Goal: Task Accomplishment & Management: Manage account settings

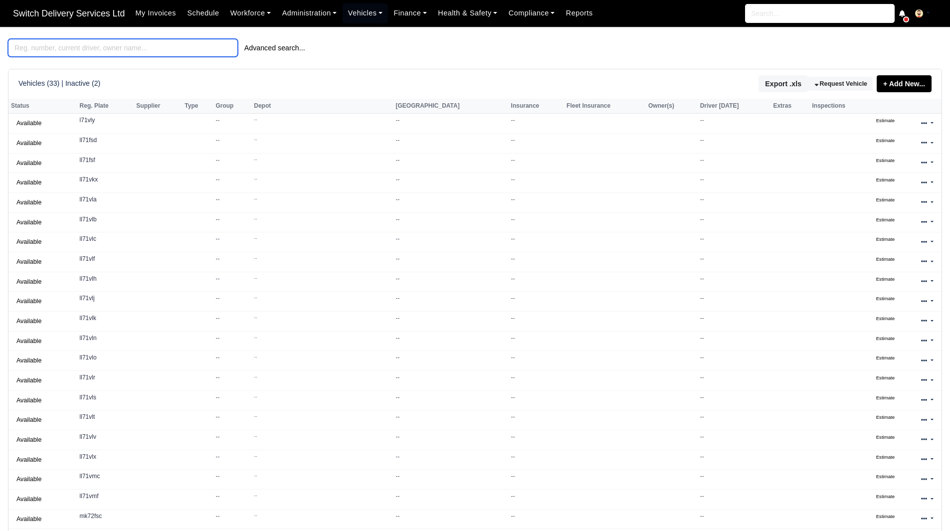
click at [175, 47] on input "search" at bounding box center [123, 48] width 230 height 18
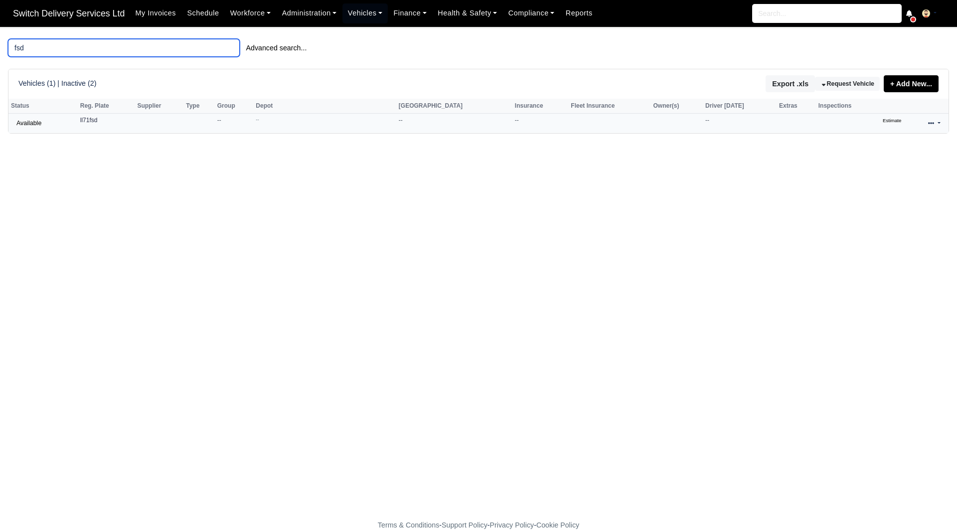
type input "fsd"
click at [932, 124] on icon at bounding box center [931, 123] width 6 height 2
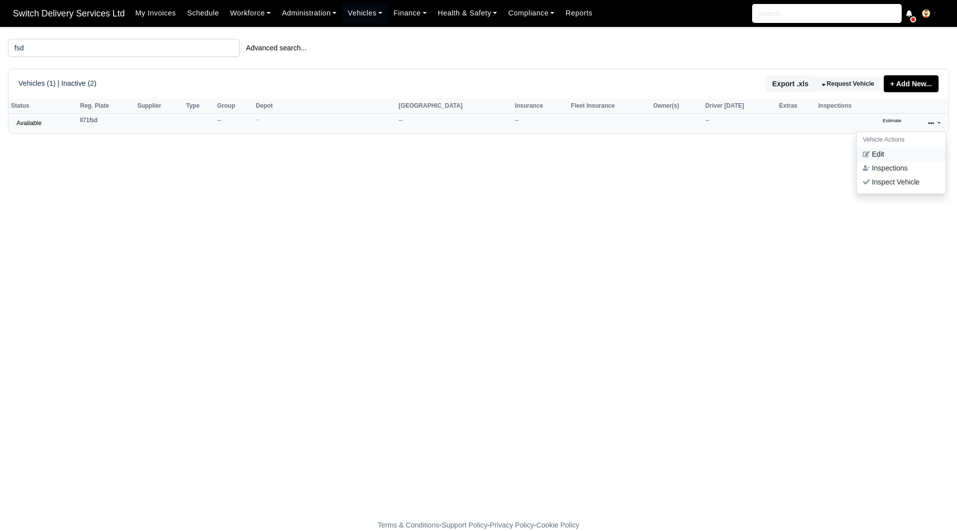
click at [915, 153] on link "Edit" at bounding box center [901, 155] width 89 height 14
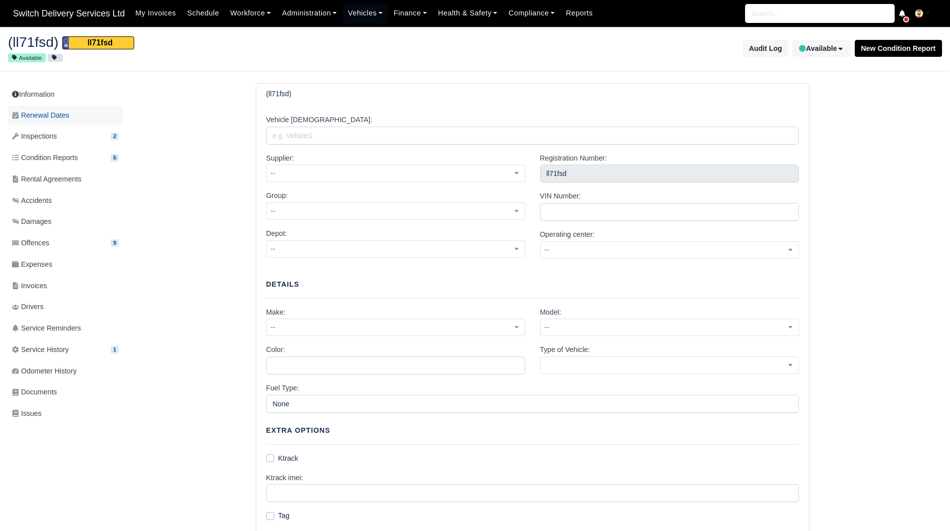
click at [94, 108] on link "Renewal Dates" at bounding box center [65, 115] width 115 height 19
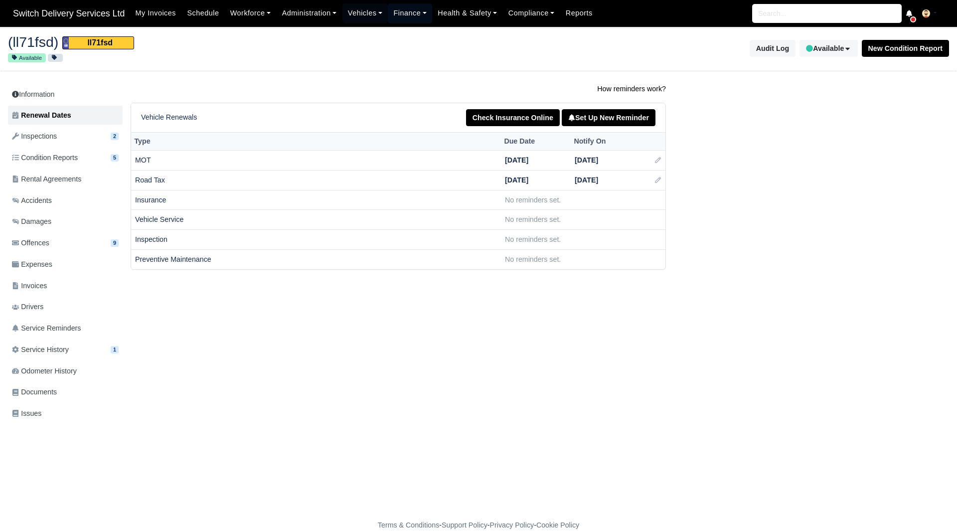
click at [404, 13] on link "Finance" at bounding box center [410, 12] width 44 height 19
click at [368, 20] on link "Vehicles" at bounding box center [365, 12] width 46 height 19
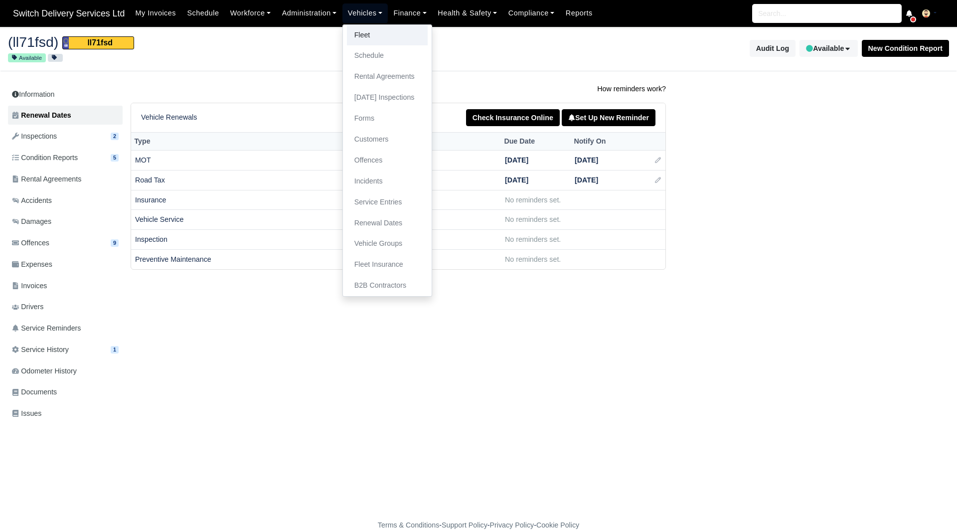
click at [372, 34] on link "Fleet" at bounding box center [387, 35] width 81 height 21
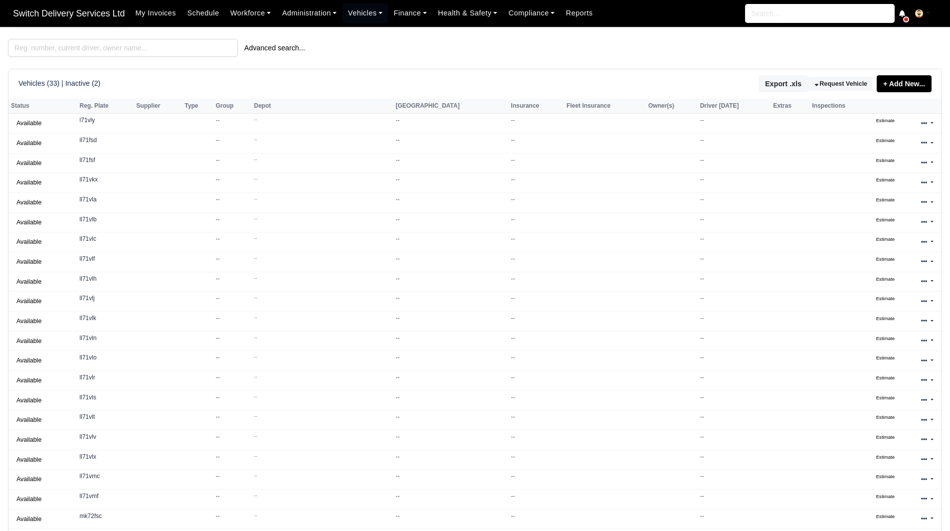
click at [118, 3] on span "Switch Delivery Services Ltd" at bounding box center [69, 13] width 122 height 20
click at [87, 50] on input "search" at bounding box center [123, 48] width 230 height 18
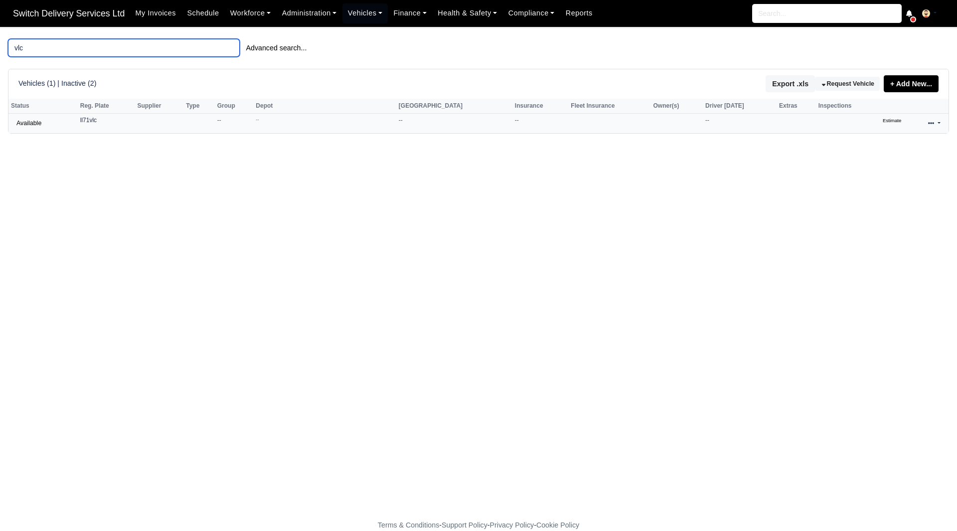
type input "vlc"
click at [935, 131] on link at bounding box center [934, 123] width 23 height 14
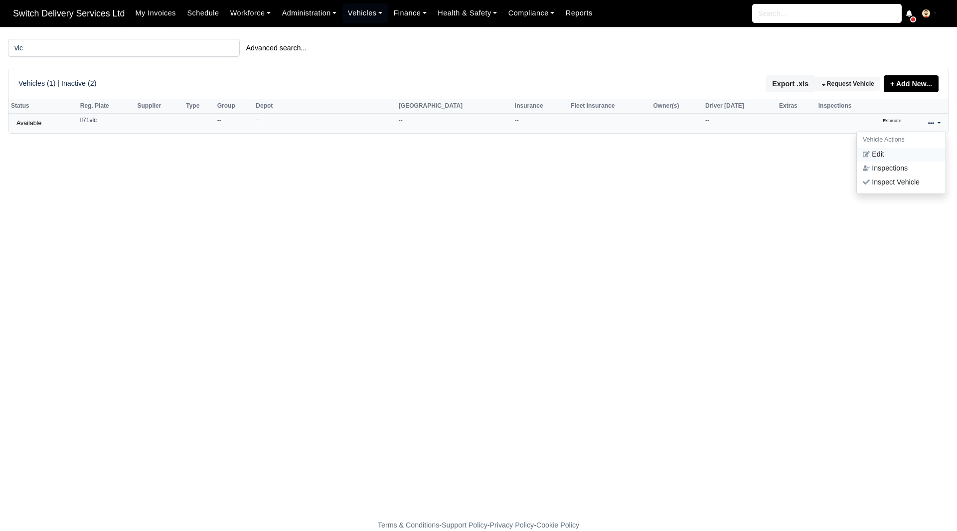
click at [904, 155] on link "Edit" at bounding box center [901, 155] width 89 height 14
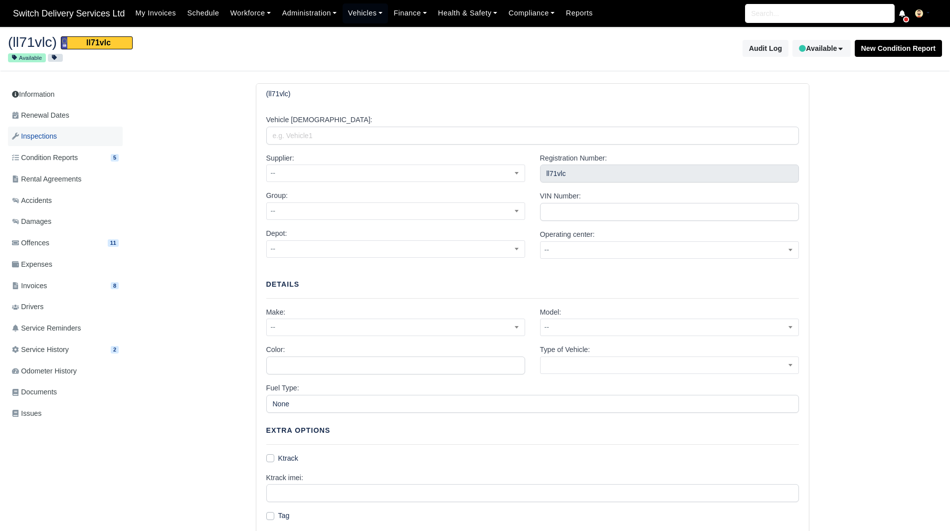
click at [90, 139] on link "Inspections" at bounding box center [65, 136] width 115 height 19
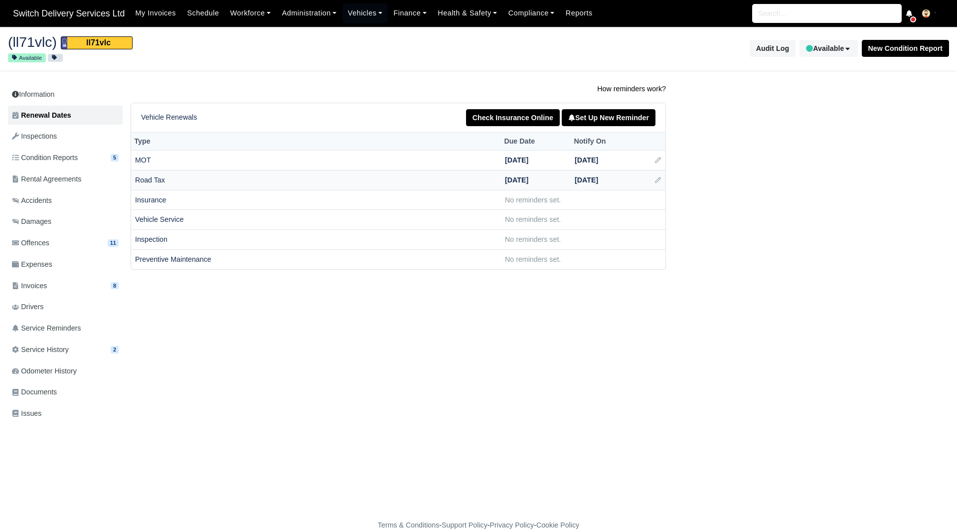
click at [662, 183] on td at bounding box center [653, 180] width 25 height 20
click at [659, 182] on icon at bounding box center [658, 179] width 5 height 5
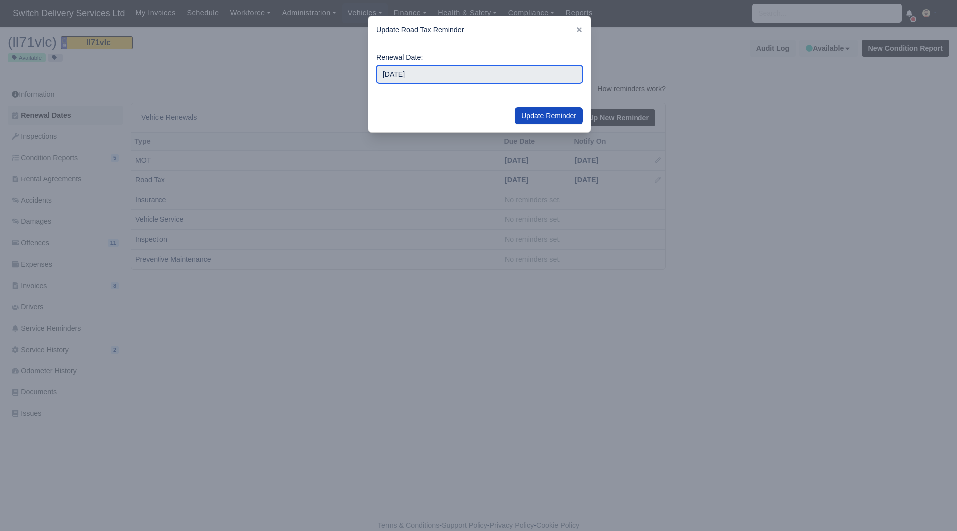
click at [474, 73] on input "2026-01-01" at bounding box center [479, 74] width 206 height 18
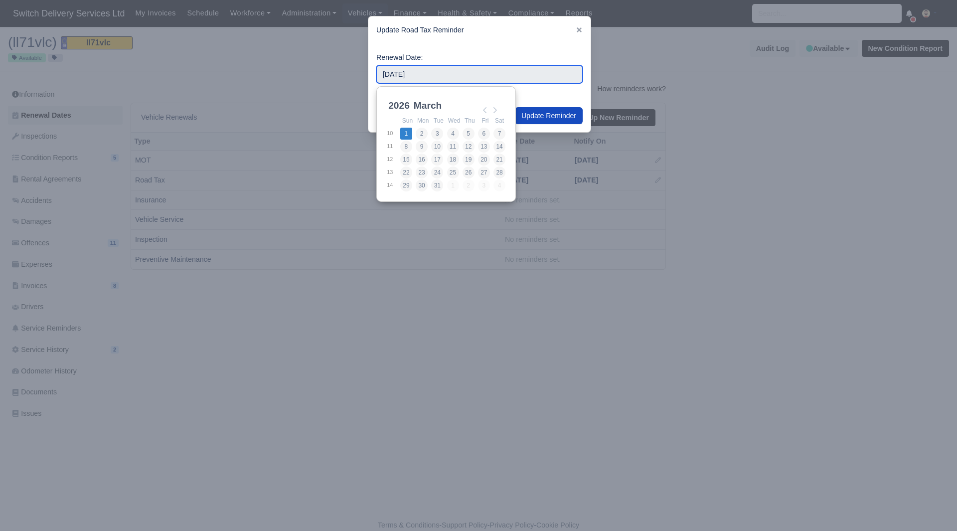
type input "2026-03-01"
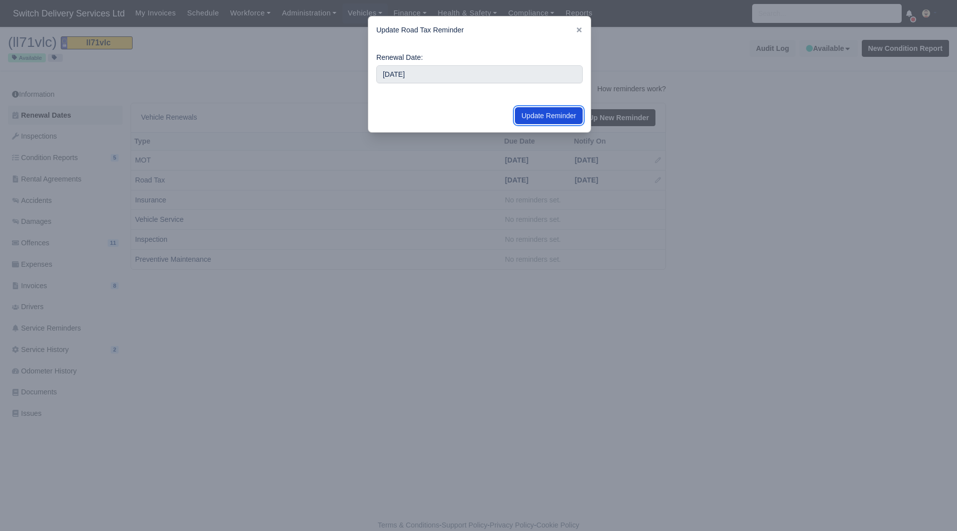
click at [548, 110] on button "Update Reminder" at bounding box center [549, 115] width 68 height 17
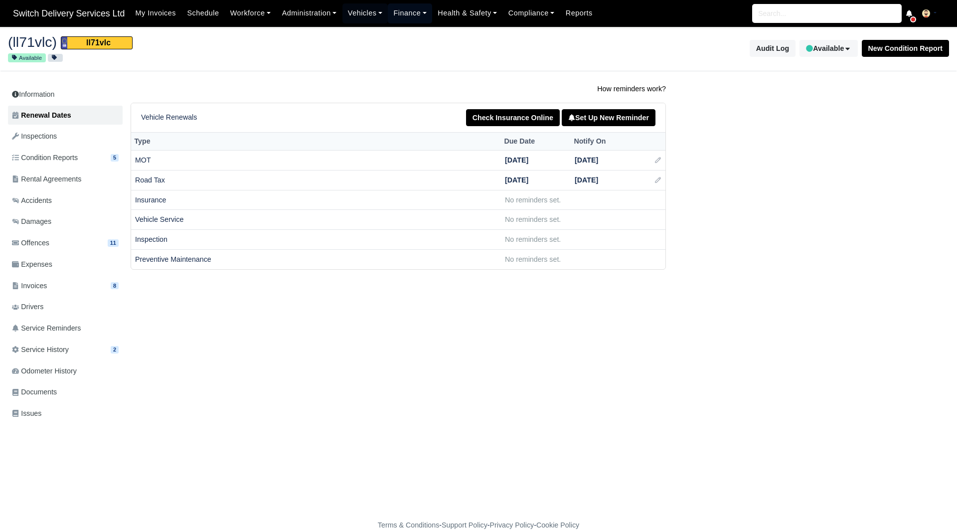
click at [396, 13] on link "Finance" at bounding box center [410, 12] width 44 height 19
click at [374, 20] on link "Vehicles" at bounding box center [365, 12] width 46 height 19
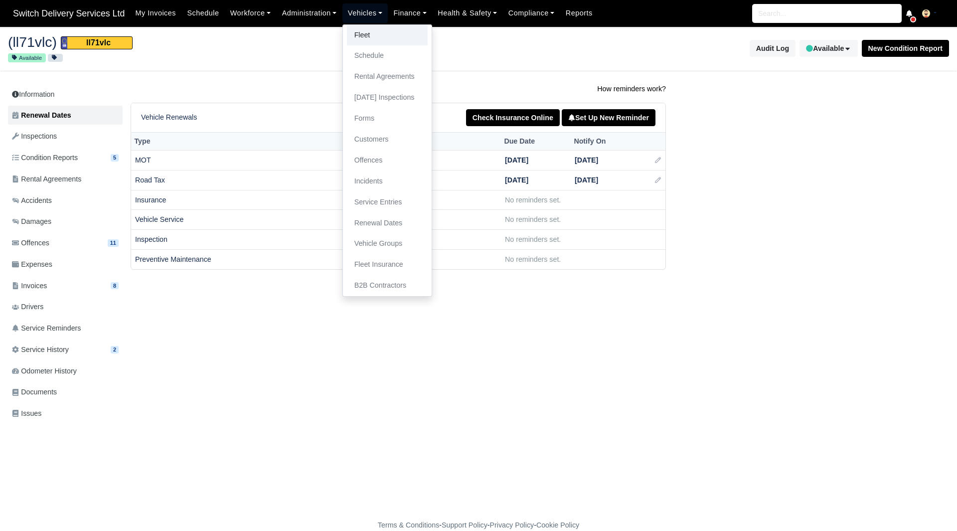
click at [373, 35] on link "Fleet" at bounding box center [387, 35] width 81 height 21
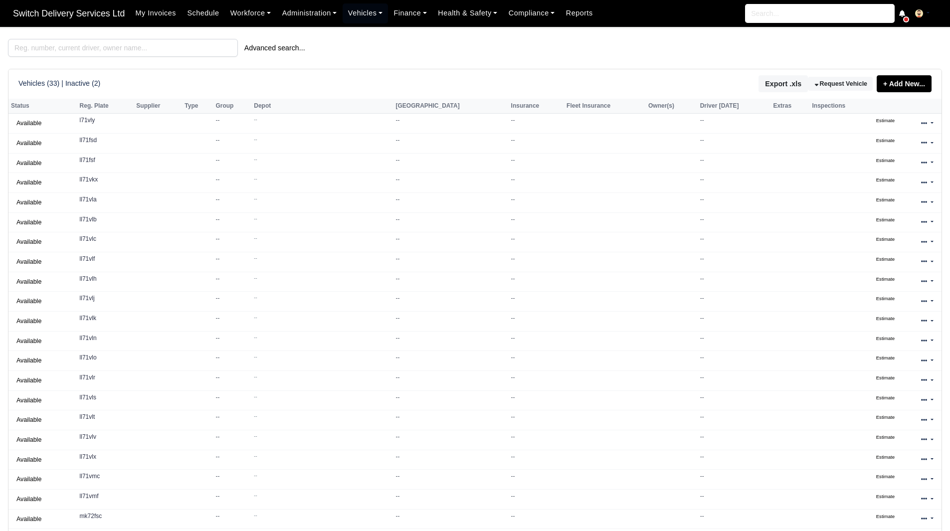
click at [144, 59] on div "Advanced search... Vehicles (33) | Inactive (2) Export .xls Request Vehicle + A…" at bounding box center [475, 338] width 934 height 599
click at [140, 53] on input "search" at bounding box center [123, 48] width 230 height 18
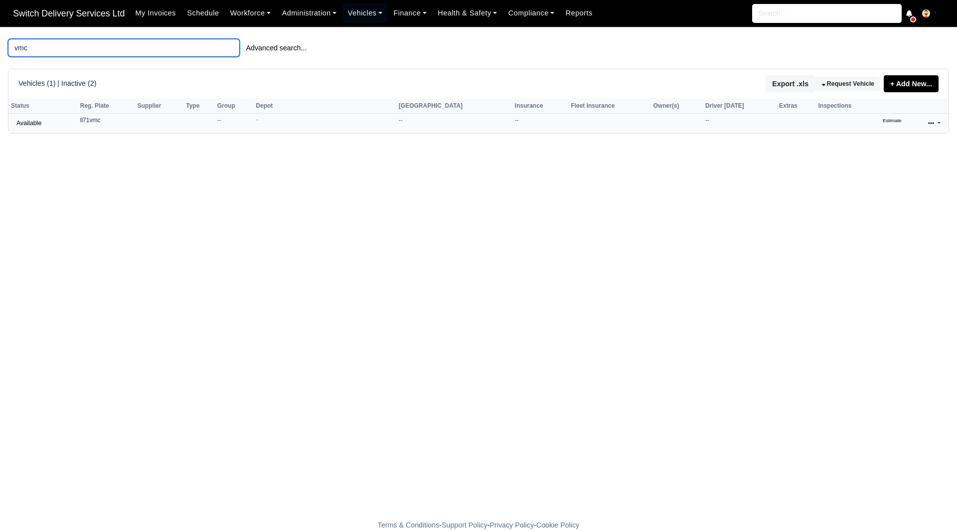
type input "vmc"
click at [935, 126] on link at bounding box center [934, 123] width 23 height 14
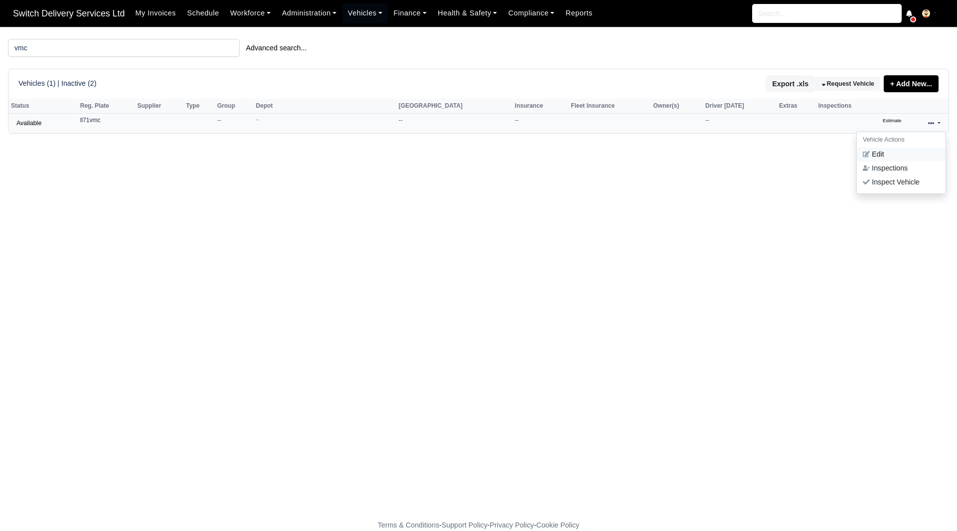
click at [905, 153] on link "Edit" at bounding box center [901, 155] width 89 height 14
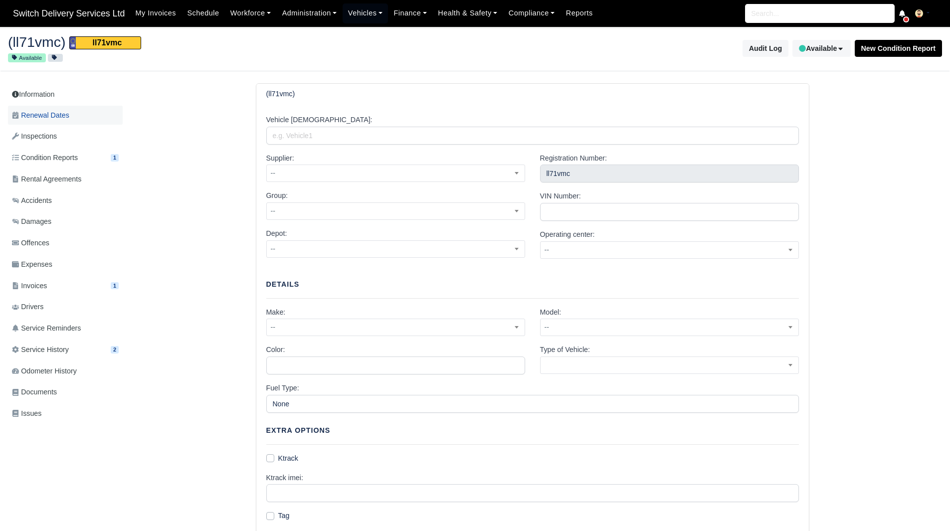
click at [115, 110] on link "Renewal Dates" at bounding box center [65, 115] width 115 height 19
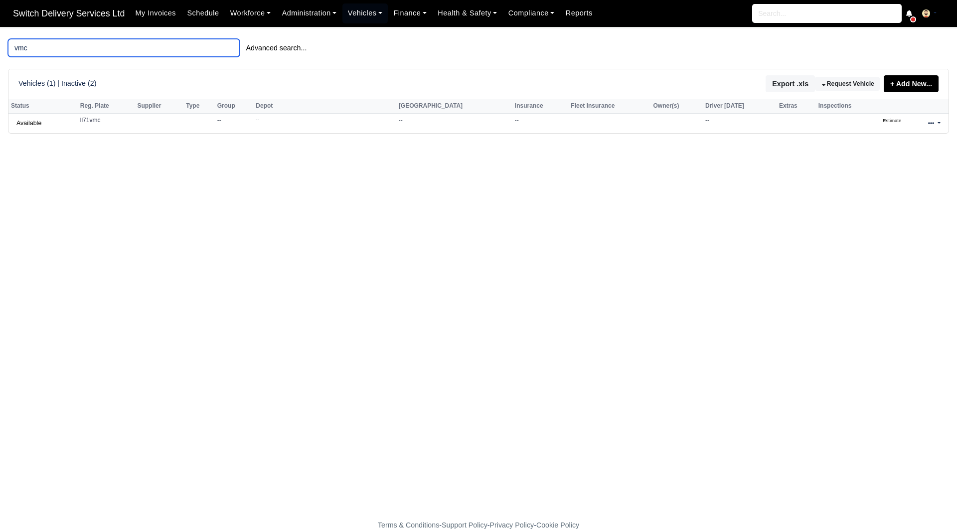
click at [58, 54] on input "vmc" at bounding box center [124, 48] width 232 height 18
type input "vlk"
click at [928, 126] on icon at bounding box center [931, 123] width 6 height 6
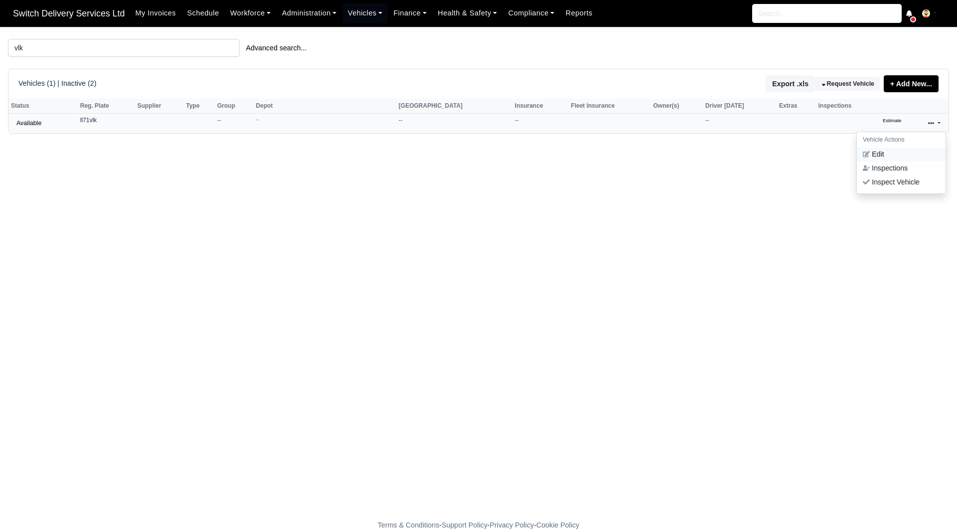
click at [882, 159] on link "Edit" at bounding box center [901, 155] width 89 height 14
